Goal: Navigation & Orientation: Find specific page/section

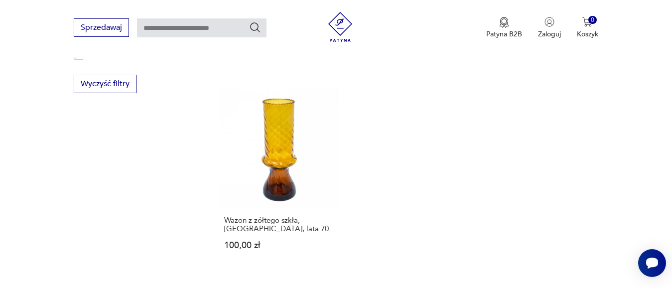
scroll to position [1532, 0]
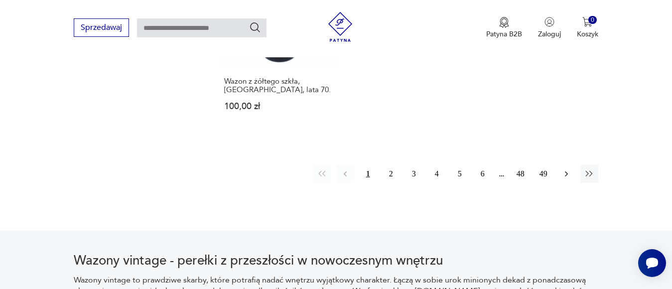
click at [562, 169] on icon "button" at bounding box center [566, 174] width 10 height 10
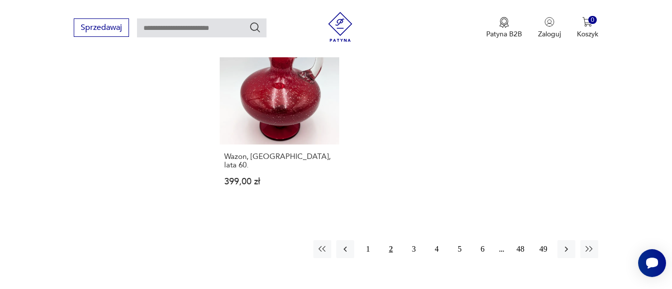
scroll to position [1513, 0]
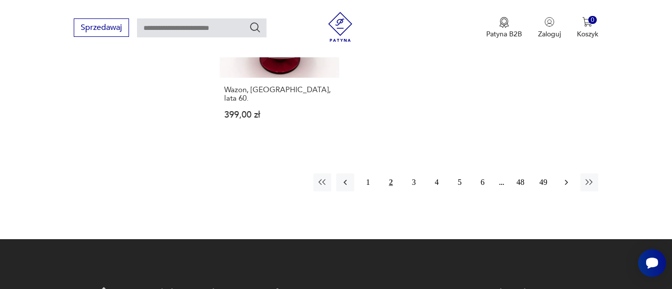
click at [566, 177] on icon "button" at bounding box center [566, 182] width 10 height 10
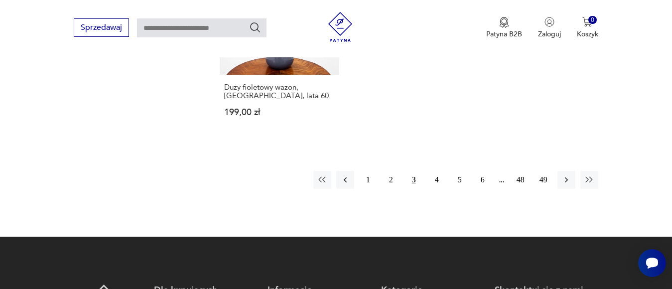
scroll to position [1499, 0]
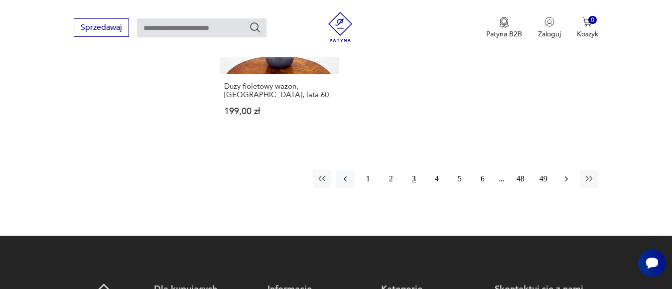
click at [568, 174] on icon "button" at bounding box center [566, 179] width 10 height 10
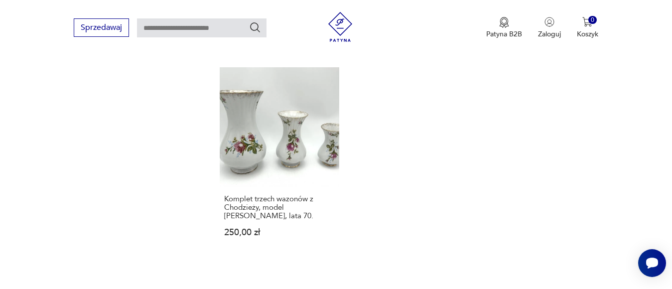
scroll to position [1433, 0]
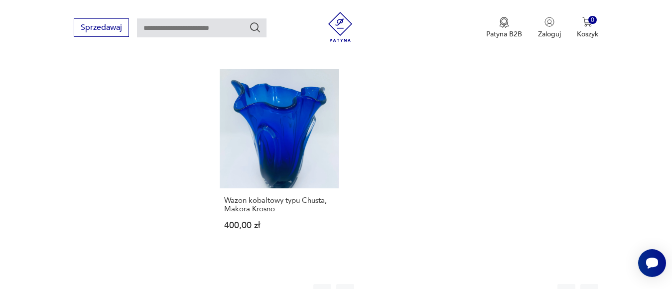
scroll to position [1473, 0]
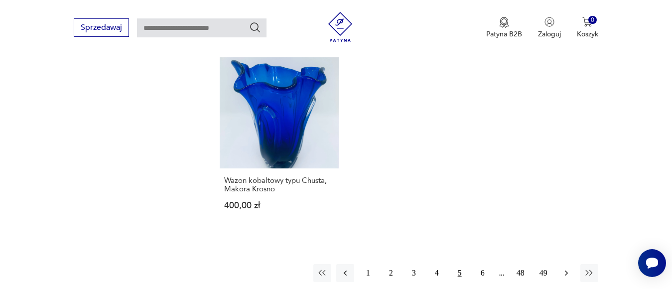
click at [567, 268] on icon "button" at bounding box center [566, 273] width 10 height 10
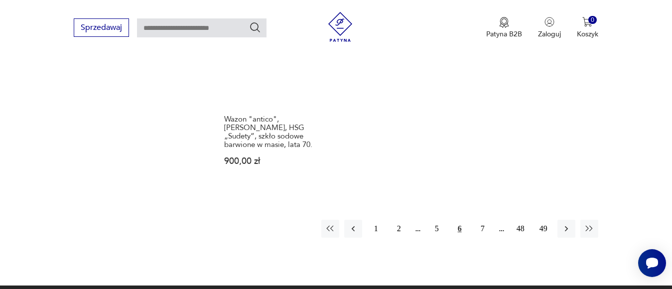
scroll to position [1639, 0]
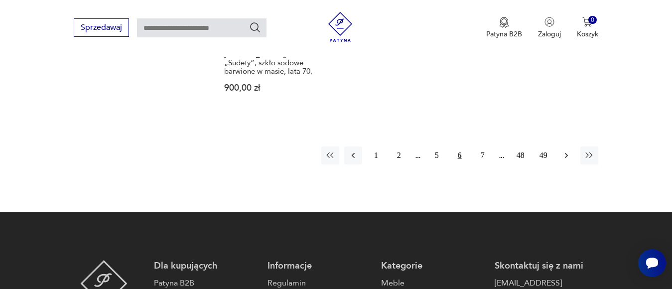
click at [572, 146] on button "button" at bounding box center [566, 155] width 18 height 18
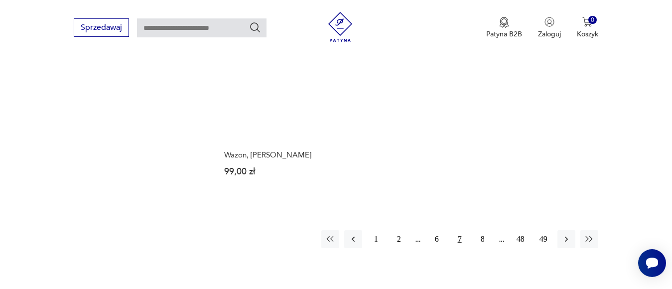
scroll to position [1565, 0]
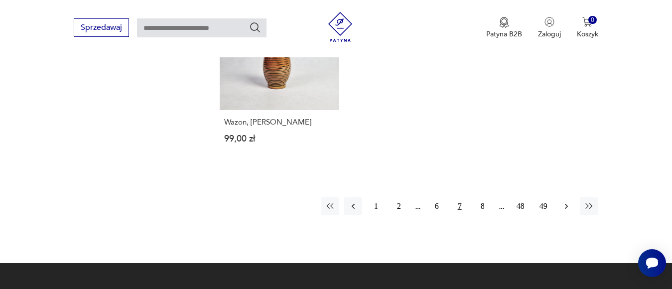
click at [562, 201] on icon "button" at bounding box center [566, 206] width 10 height 10
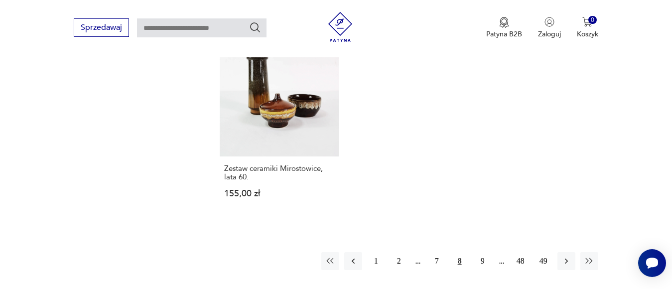
scroll to position [1539, 0]
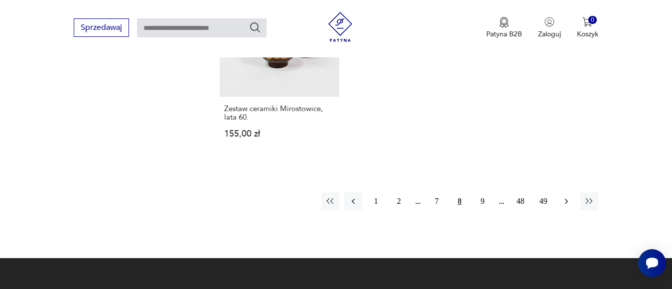
click at [563, 196] on icon "button" at bounding box center [566, 201] width 10 height 10
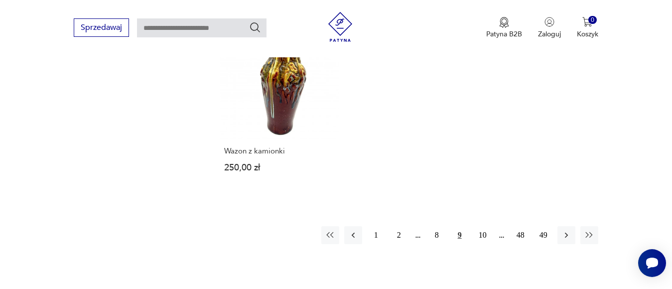
scroll to position [1513, 0]
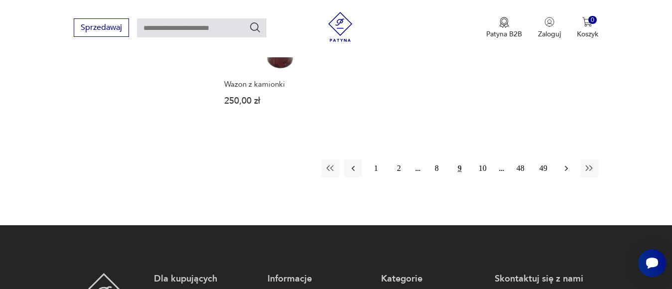
click at [570, 163] on icon "button" at bounding box center [566, 168] width 10 height 10
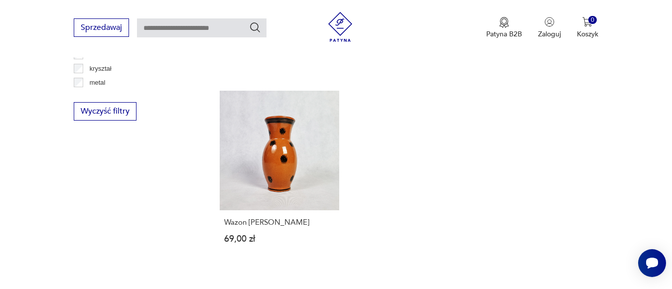
scroll to position [1473, 0]
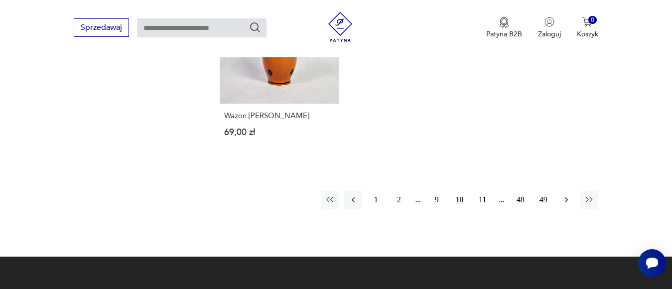
click at [569, 198] on button "button" at bounding box center [566, 200] width 18 height 18
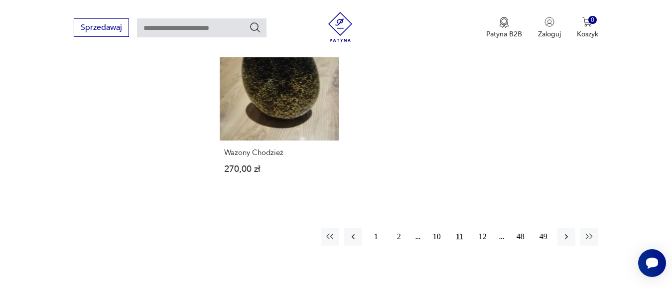
scroll to position [1493, 0]
